Goal: Task Accomplishment & Management: Complete application form

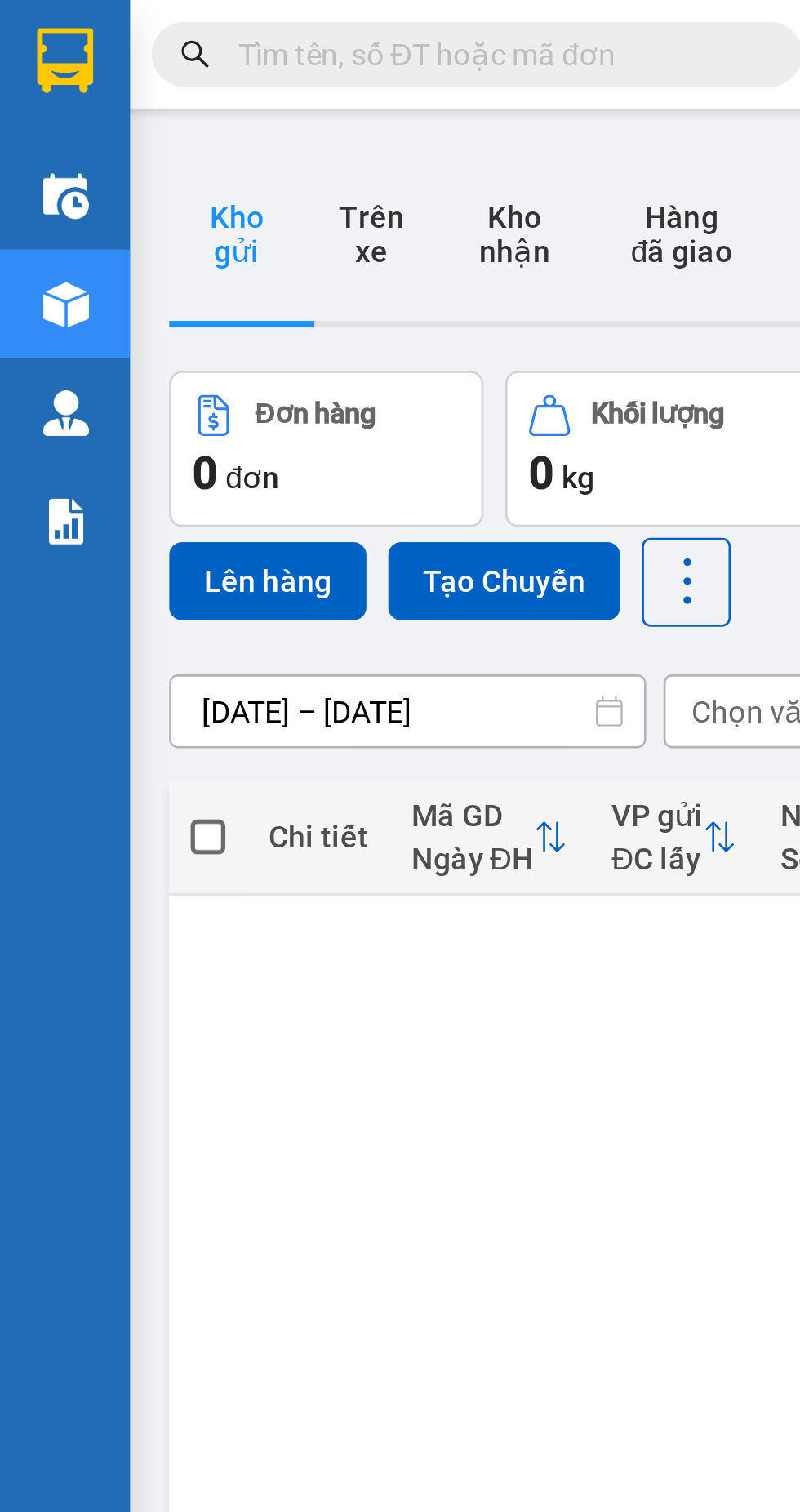
click at [198, 14] on input "text" at bounding box center [185, 20] width 192 height 18
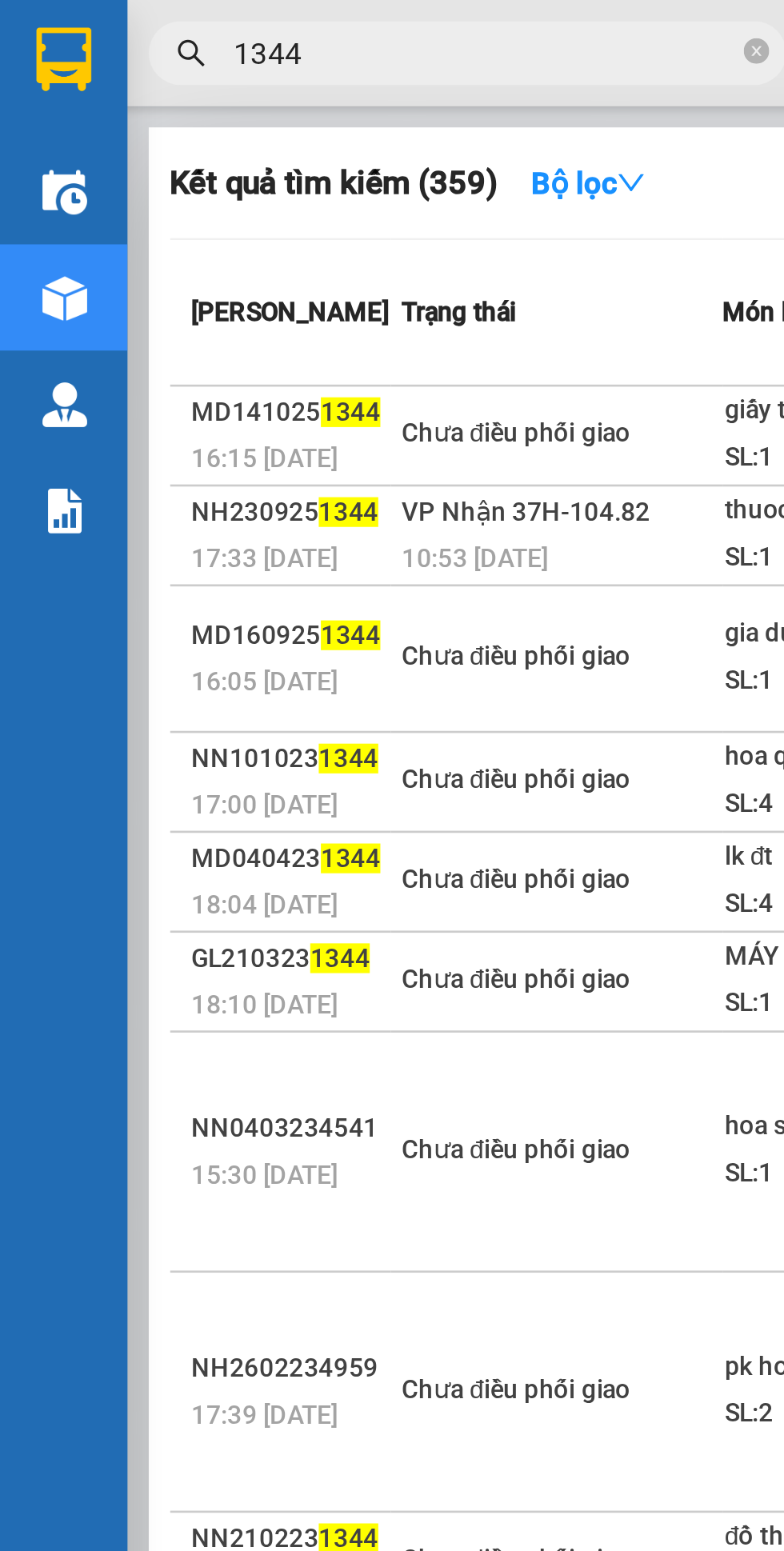
scroll to position [0, 36]
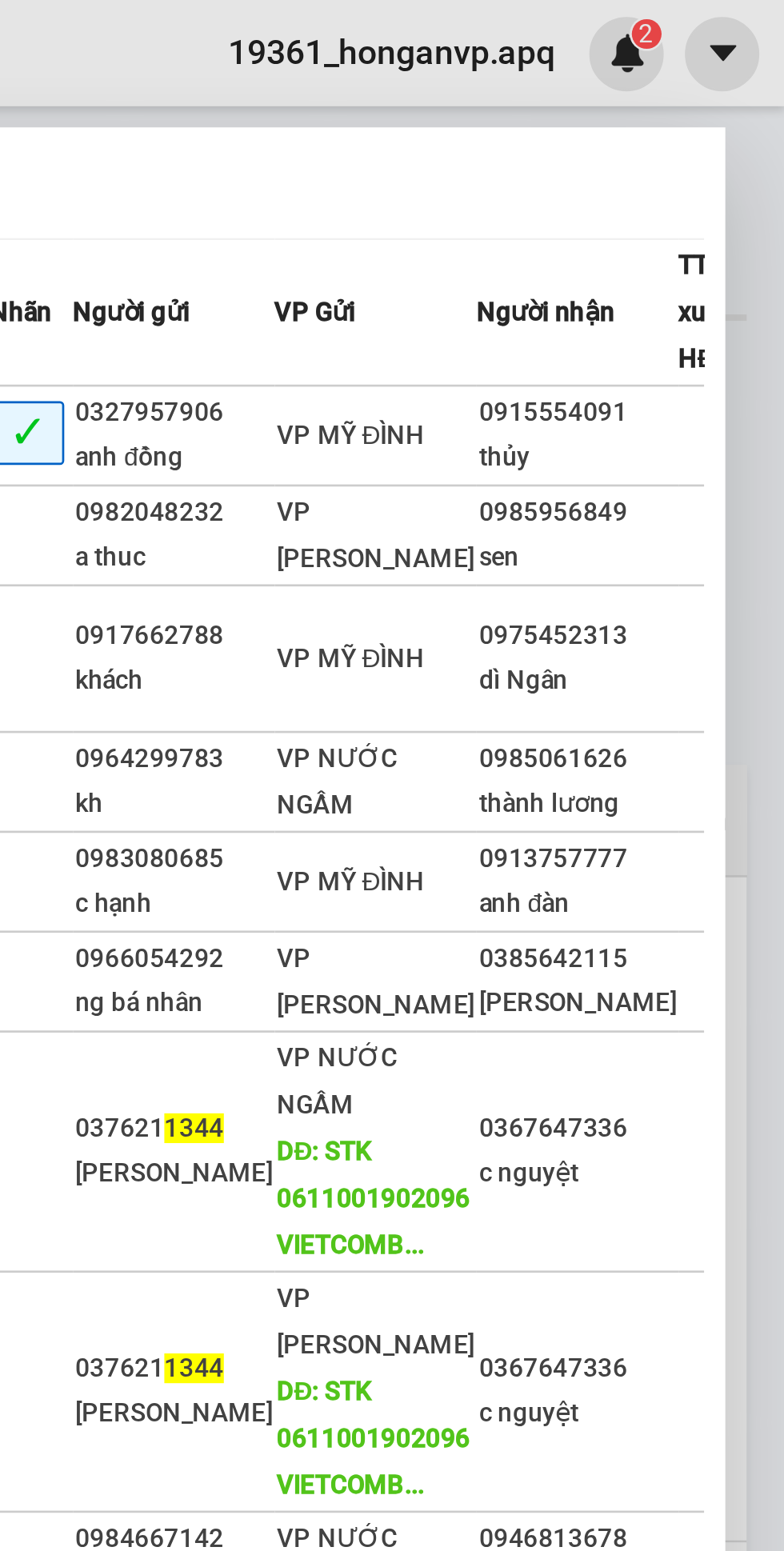
type input "1344"
click at [689, 164] on div "0915554091" at bounding box center [706, 156] width 75 height 17
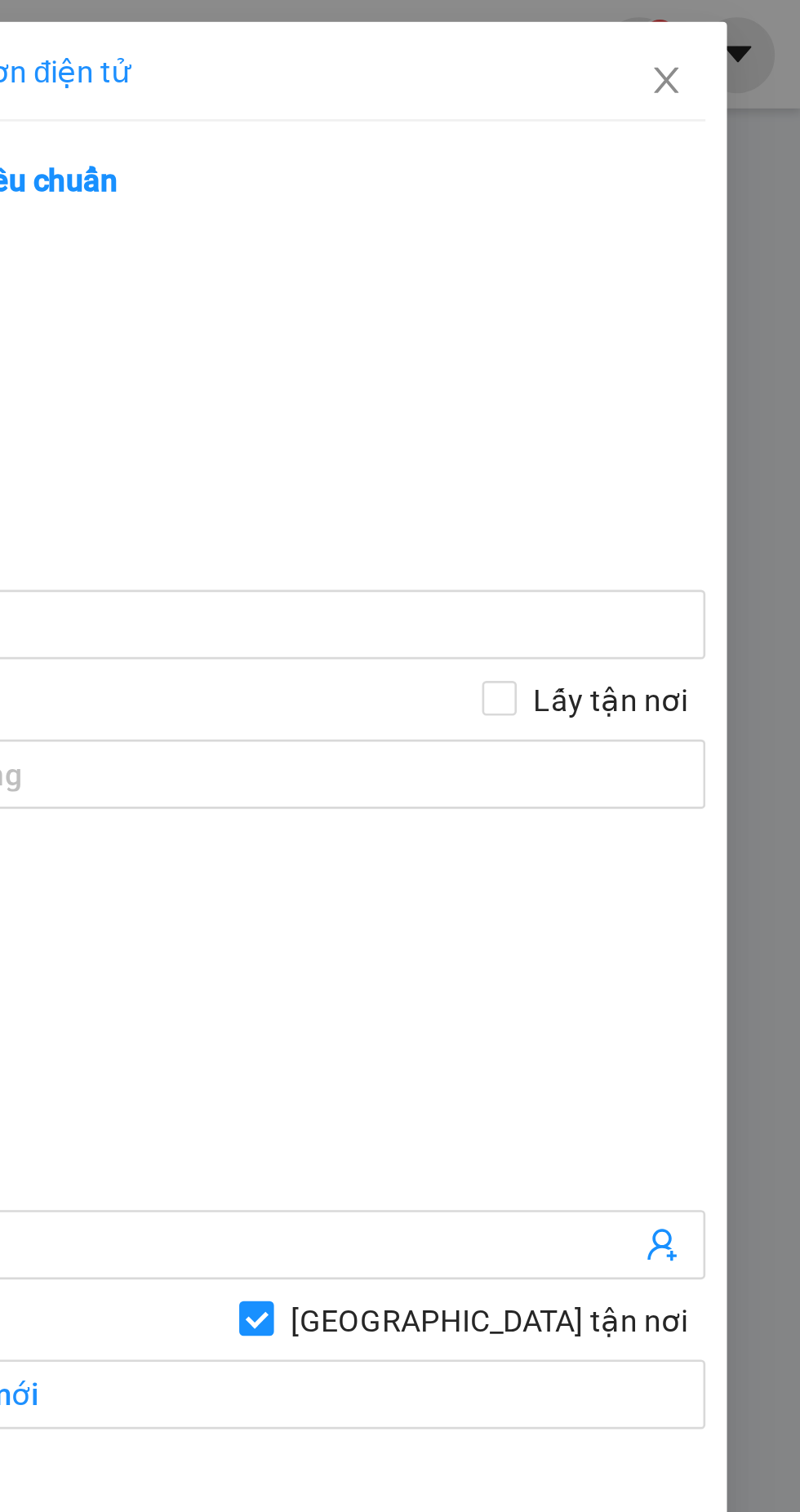
type input "0327957906"
type input "anh đồng"
type input "0915554091"
type input "thủy"
checkbox input "true"
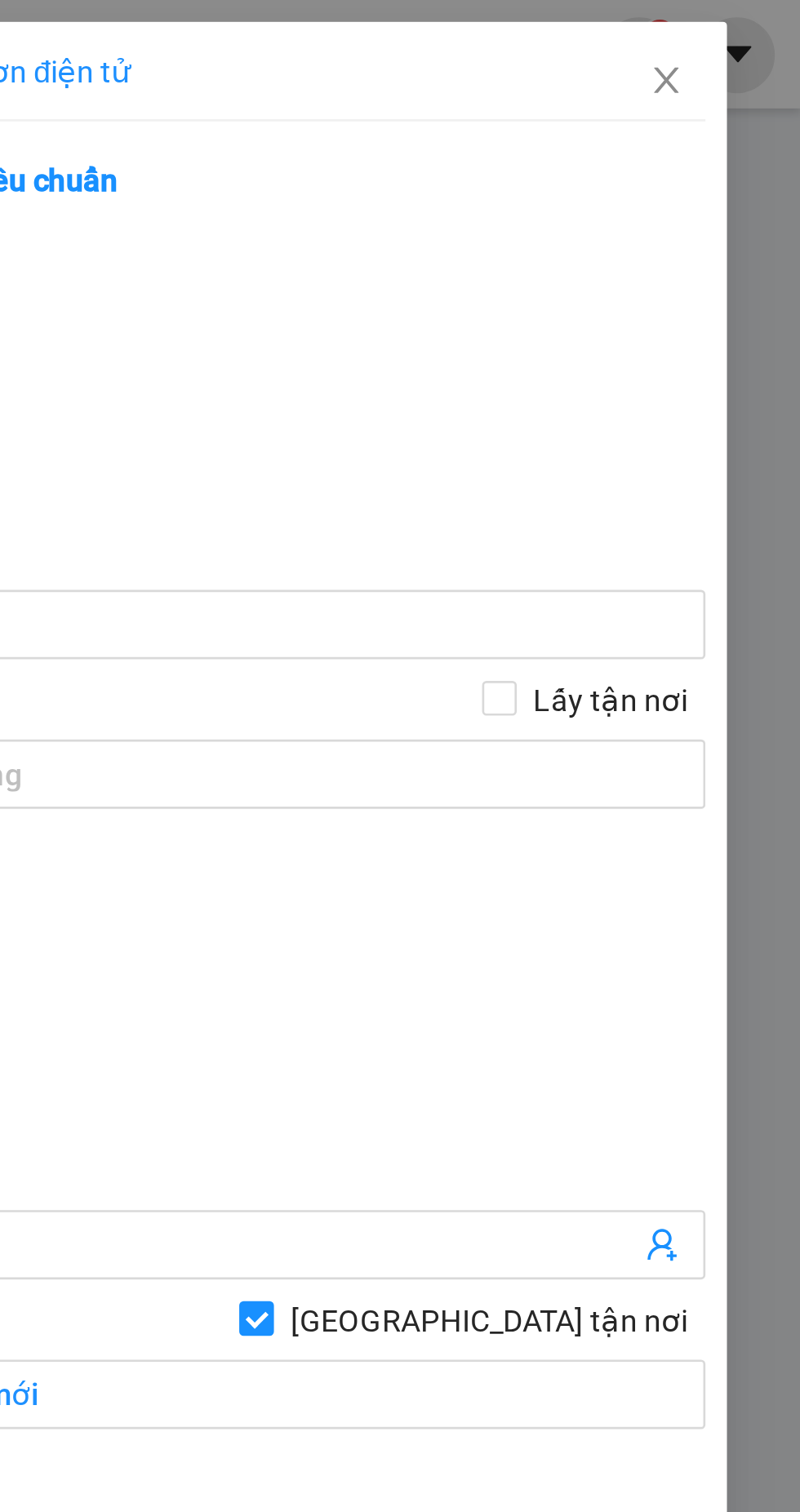
type input "bến xe mới"
type input "0"
type input "30.000"
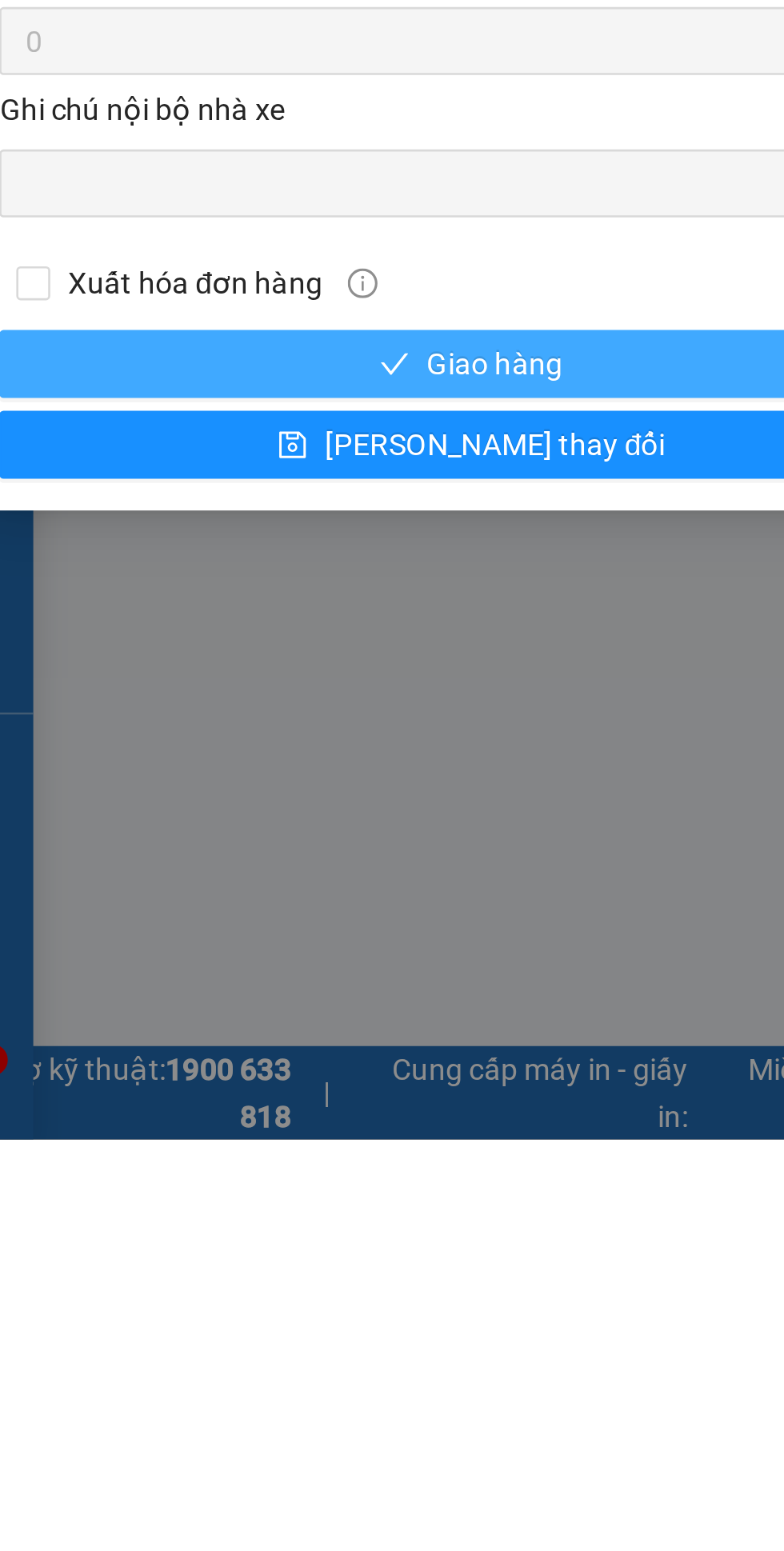
click at [227, 1257] on span "Giao hàng" at bounding box center [221, 1259] width 51 height 18
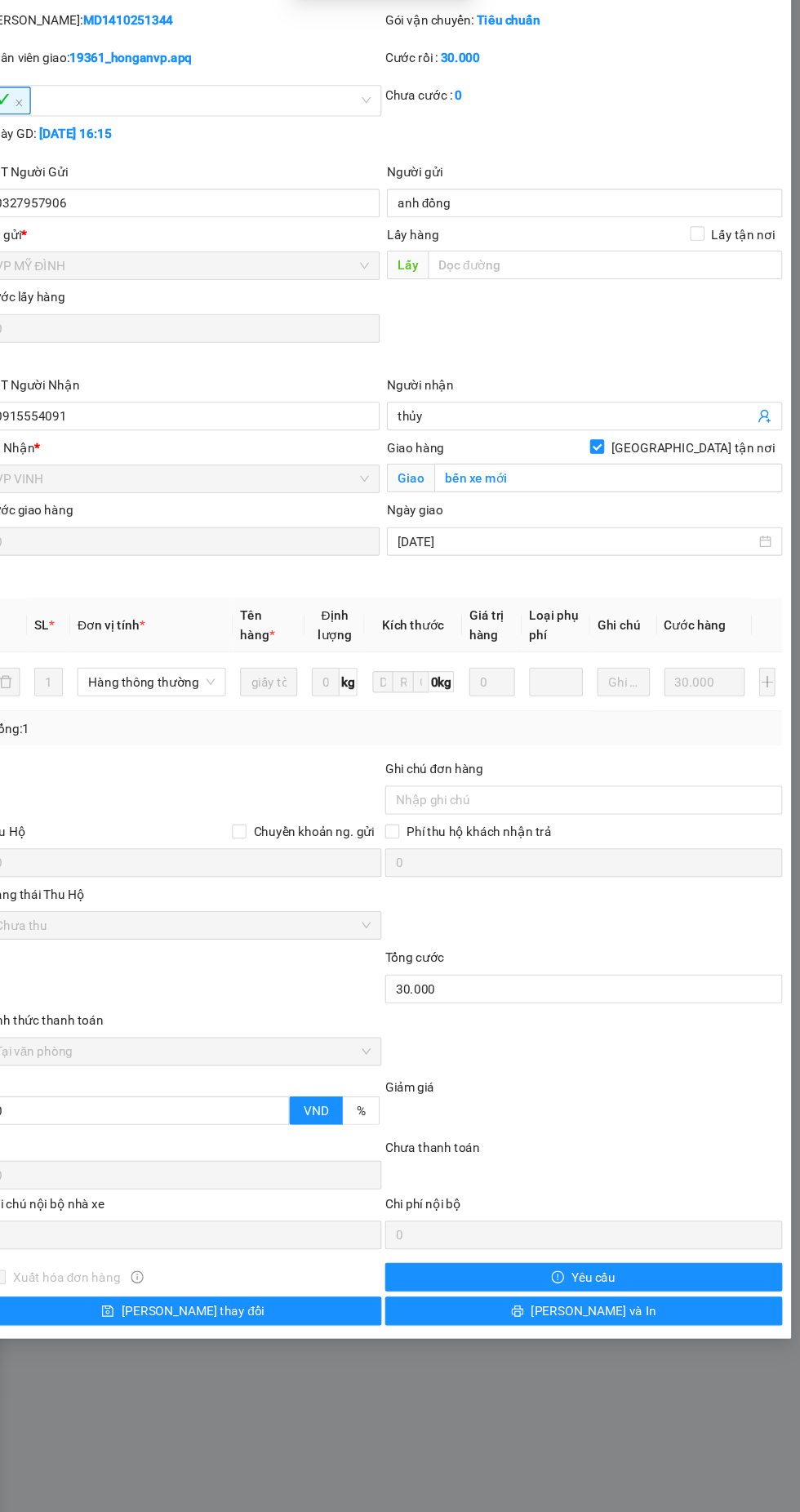
scroll to position [43, 0]
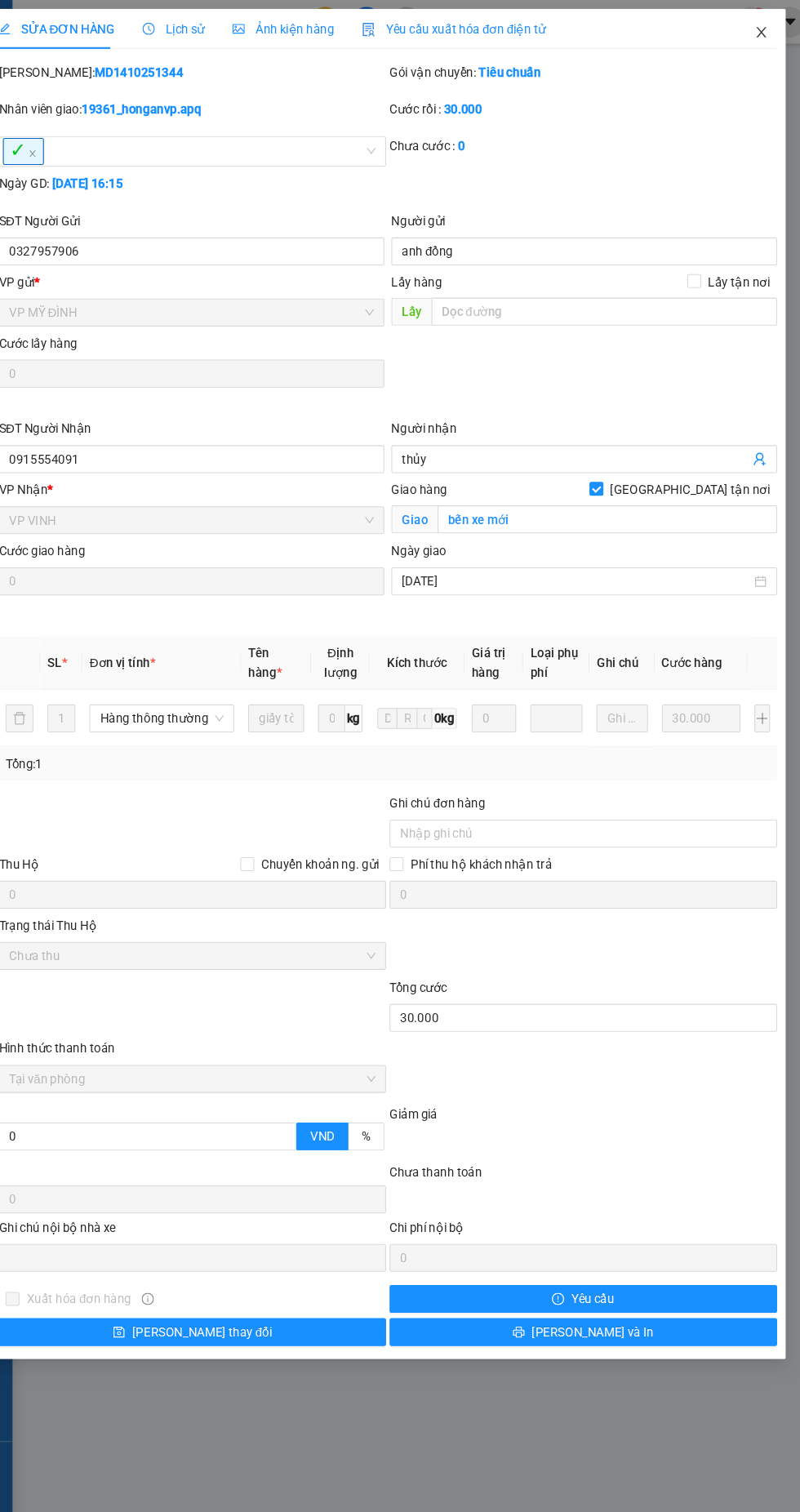
click at [749, 30] on icon "close" at bounding box center [748, 30] width 9 height 10
